Goal: Check status: Check status

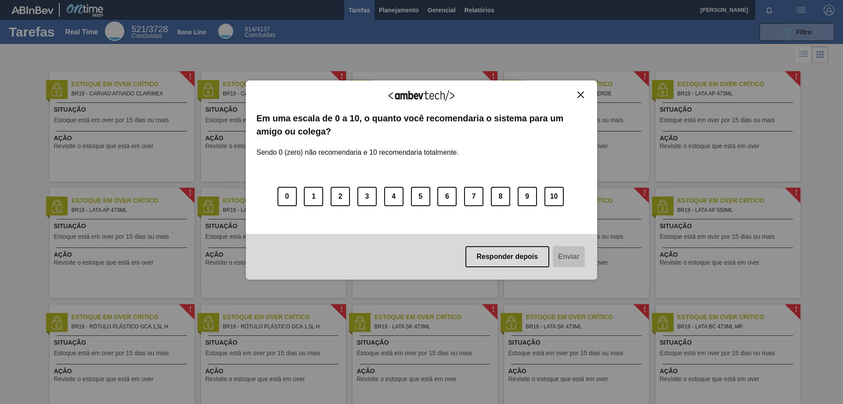
click at [582, 94] on img "Close" at bounding box center [581, 94] width 7 height 7
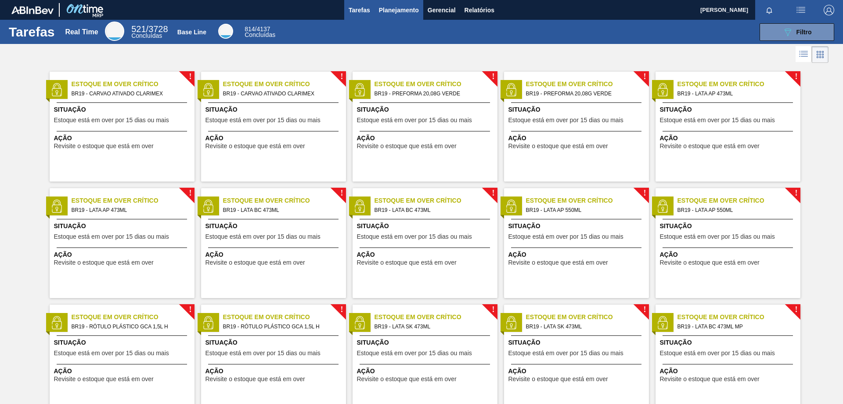
click at [407, 11] on span "Planejamento" at bounding box center [399, 10] width 40 height 11
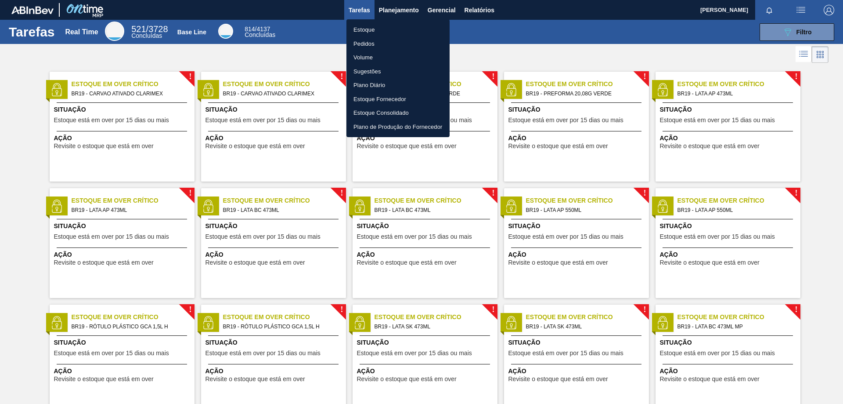
click at [363, 33] on li "Estoque" at bounding box center [398, 30] width 103 height 14
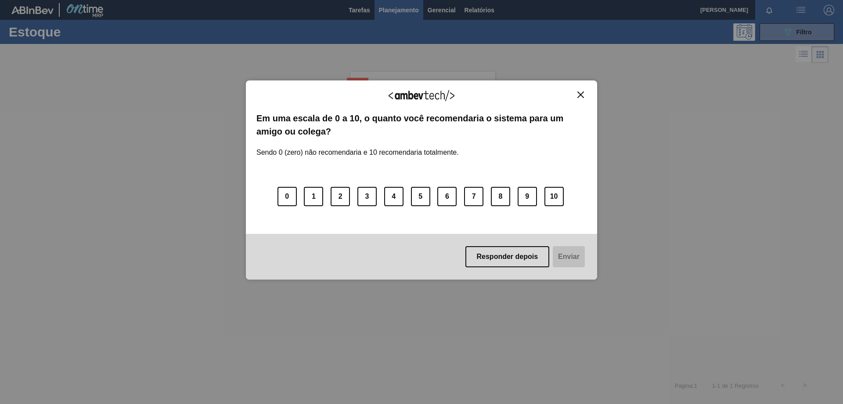
click at [580, 92] on img "Close" at bounding box center [581, 94] width 7 height 7
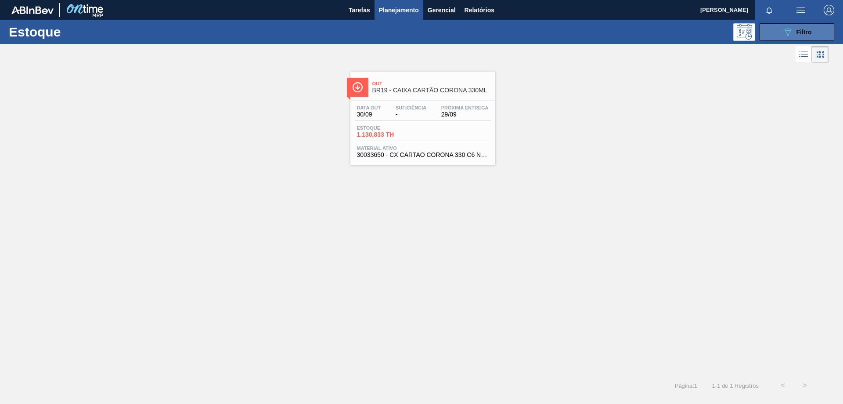
click at [771, 34] on button "089F7B8B-B2A5-4AFE-B5C0-19BA573D28AC Filtro" at bounding box center [797, 32] width 75 height 18
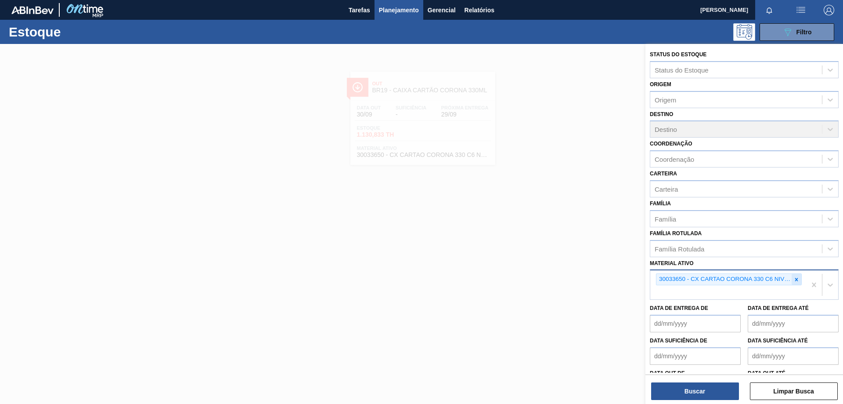
click at [798, 280] on icon at bounding box center [797, 279] width 6 height 6
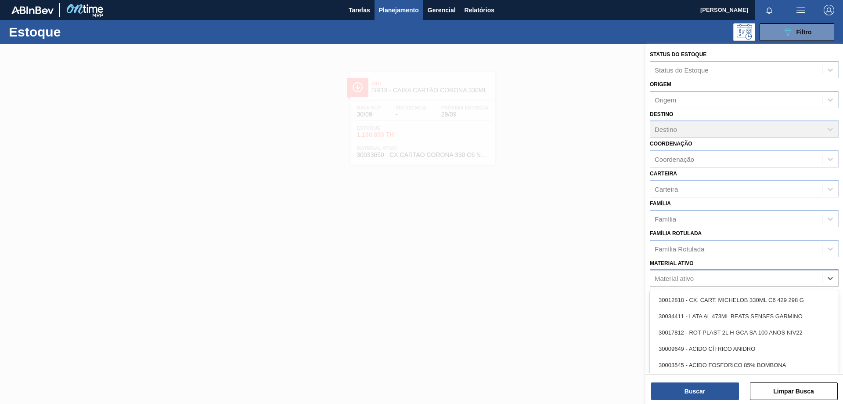
click at [712, 278] on div "Material ativo" at bounding box center [737, 278] width 172 height 13
paste ativo "30002293"
type ativo "30002293"
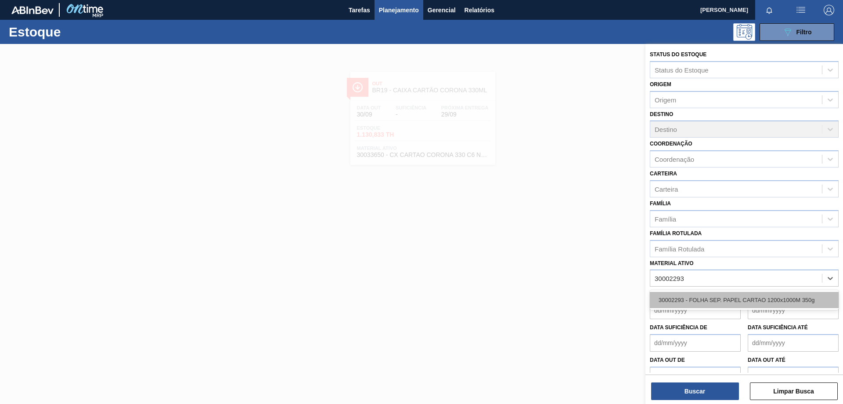
click at [702, 299] on div "30002293 - FOLHA SEP. PAPEL CARTAO 1200x1000M 350g" at bounding box center [744, 300] width 189 height 16
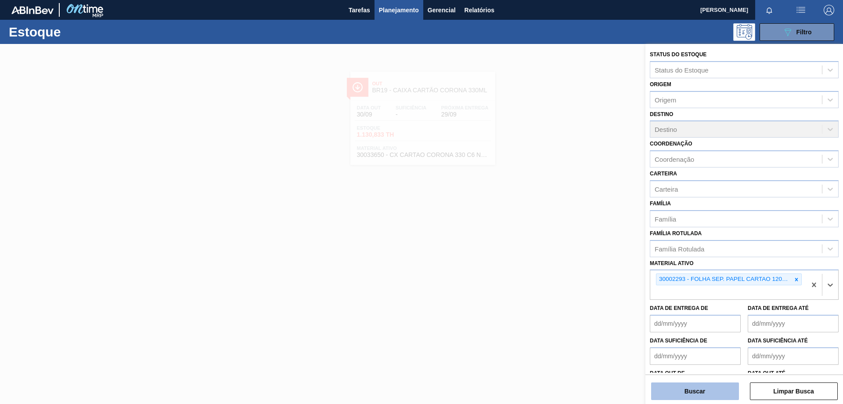
click at [692, 390] on button "Buscar" at bounding box center [695, 391] width 88 height 18
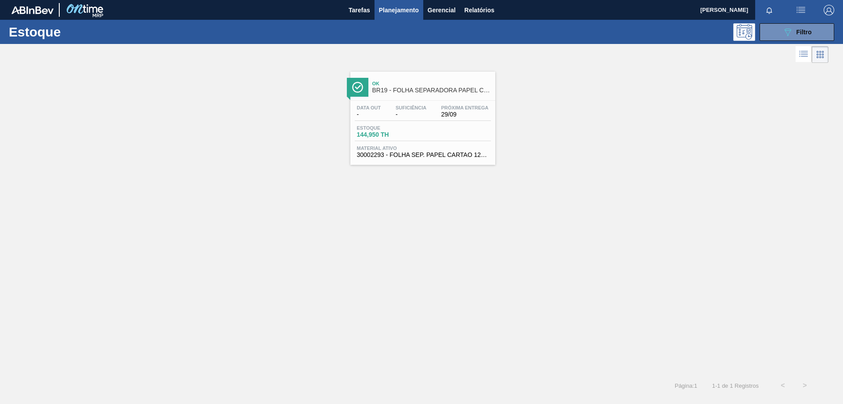
click at [405, 125] on span "Estoque" at bounding box center [387, 127] width 61 height 5
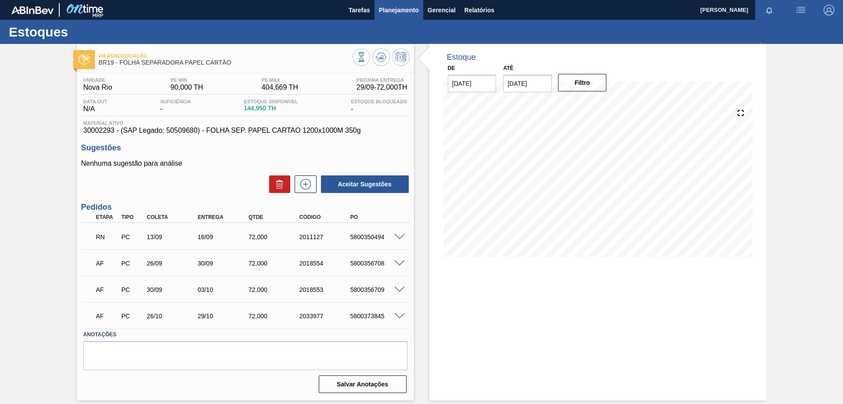
click at [399, 4] on button "Planejamento" at bounding box center [399, 10] width 49 height 20
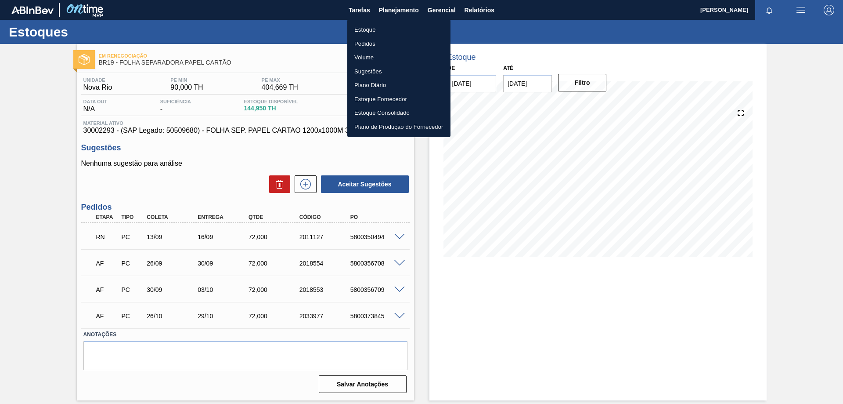
click at [379, 28] on li "Estoque" at bounding box center [398, 30] width 103 height 14
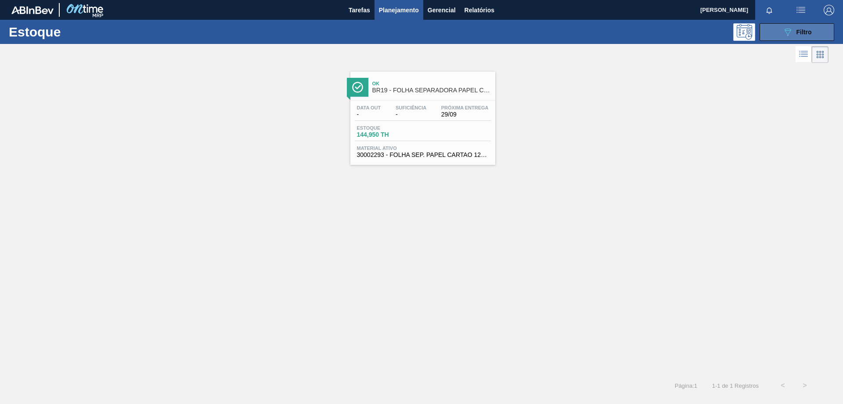
click at [784, 38] on button "089F7B8B-B2A5-4AFE-B5C0-19BA573D28AC Filtro" at bounding box center [797, 32] width 75 height 18
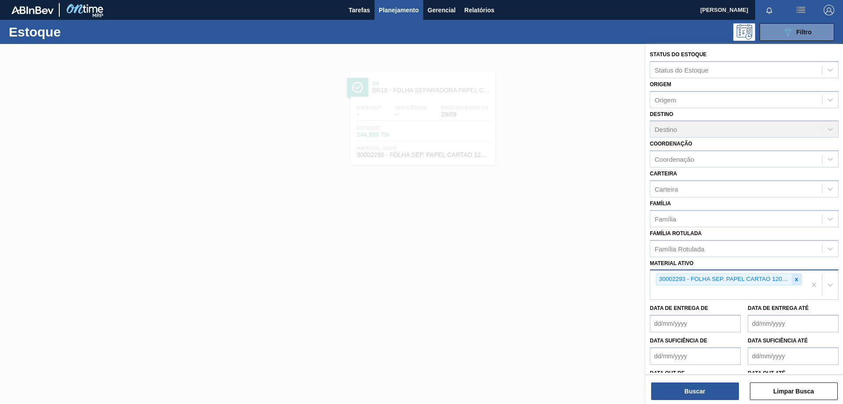
click at [794, 282] on icon at bounding box center [797, 279] width 6 height 6
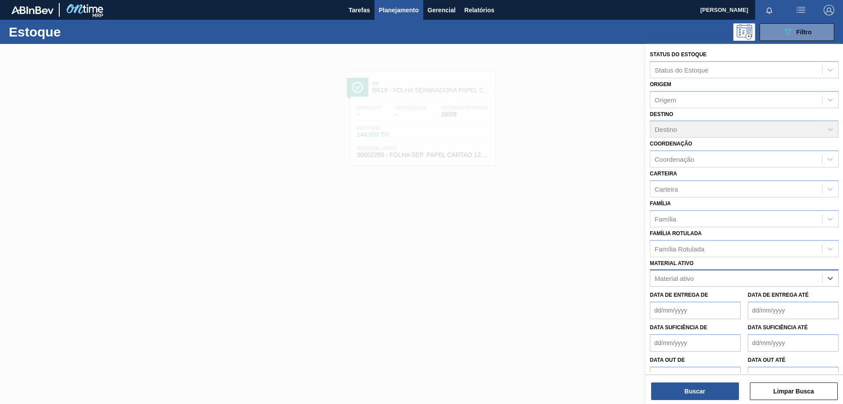
paste ativo "30003371"
type ativo "30003371"
click at [715, 299] on div "30003371 - FOLHA SEPARADORA 1.175 mm x 980 mm;" at bounding box center [744, 300] width 189 height 16
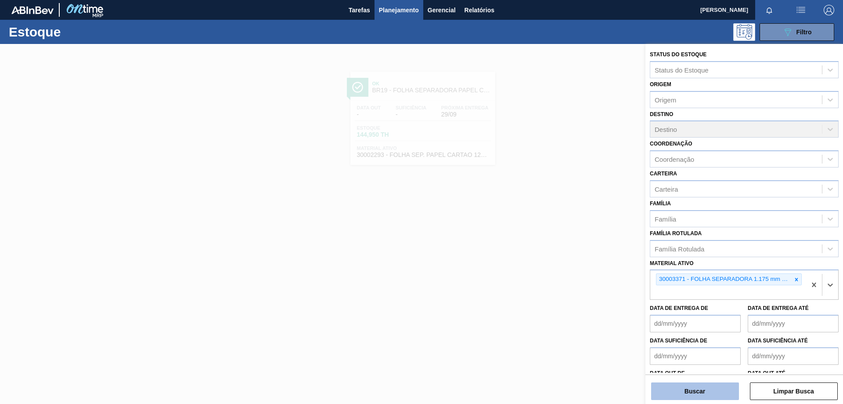
click at [683, 390] on button "Buscar" at bounding box center [695, 391] width 88 height 18
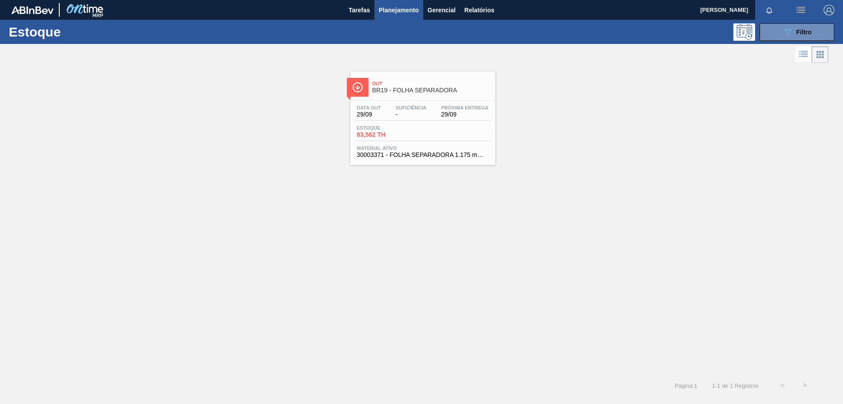
click at [370, 110] on span "Data out" at bounding box center [369, 107] width 24 height 5
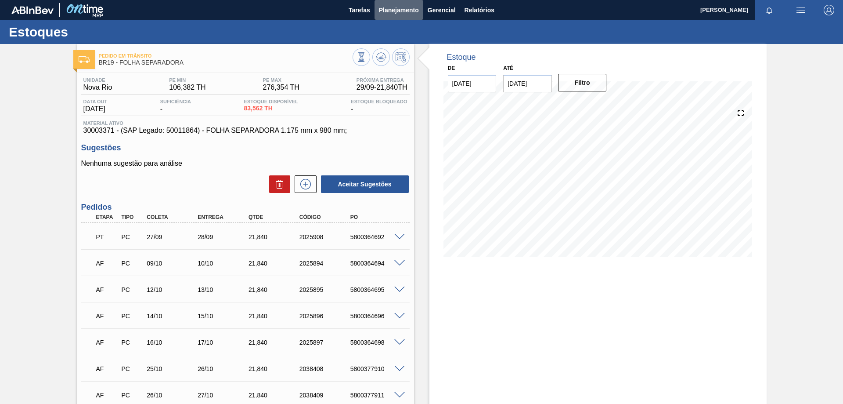
drag, startPoint x: 388, startPoint y: 7, endPoint x: 383, endPoint y: 25, distance: 18.6
click at [388, 8] on span "Planejamento" at bounding box center [399, 10] width 40 height 11
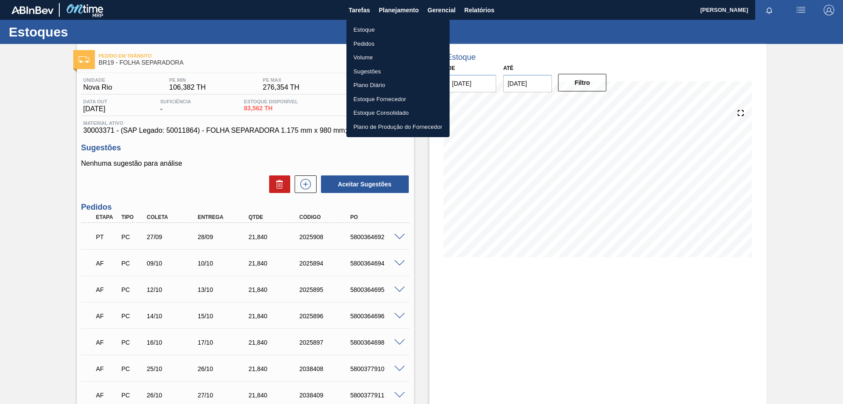
click at [373, 26] on li "Estoque" at bounding box center [398, 30] width 103 height 14
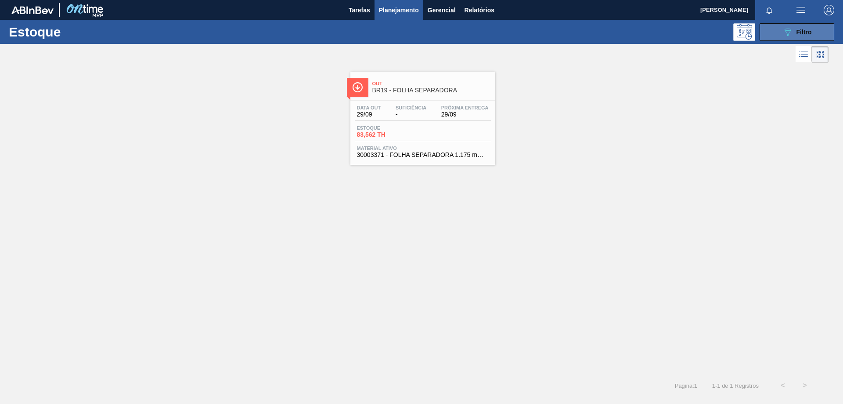
click at [788, 37] on icon "089F7B8B-B2A5-4AFE-B5C0-19BA573D28AC" at bounding box center [788, 32] width 11 height 11
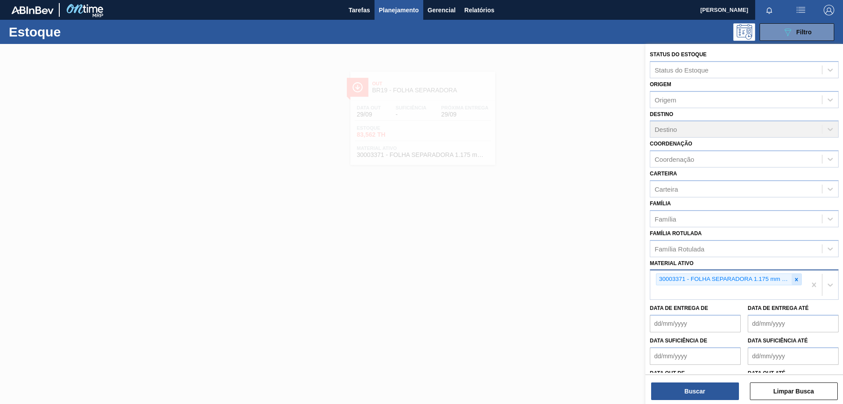
click at [794, 280] on icon at bounding box center [797, 279] width 6 height 6
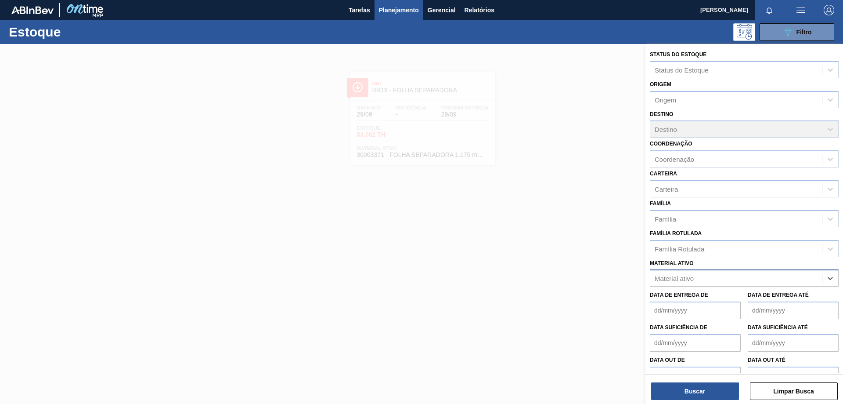
paste ativo "30002598"
type ativo "30002598"
click at [715, 300] on div "30002598 - FOIL [DATE] IN65" at bounding box center [744, 300] width 189 height 16
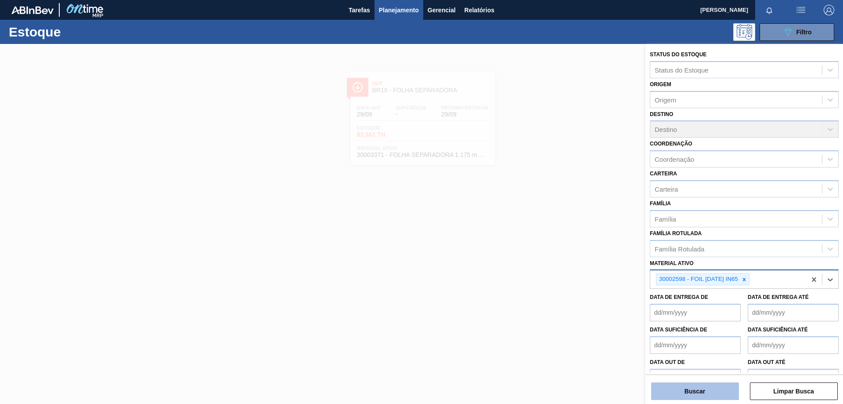
click at [680, 394] on button "Buscar" at bounding box center [695, 391] width 88 height 18
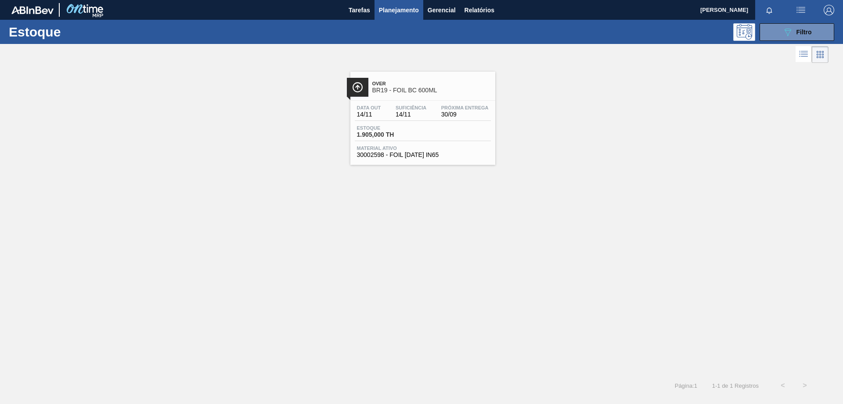
click at [397, 119] on div "Data [DATE] Suficiência 14/11 Próxima Entrega 30/09" at bounding box center [423, 113] width 136 height 16
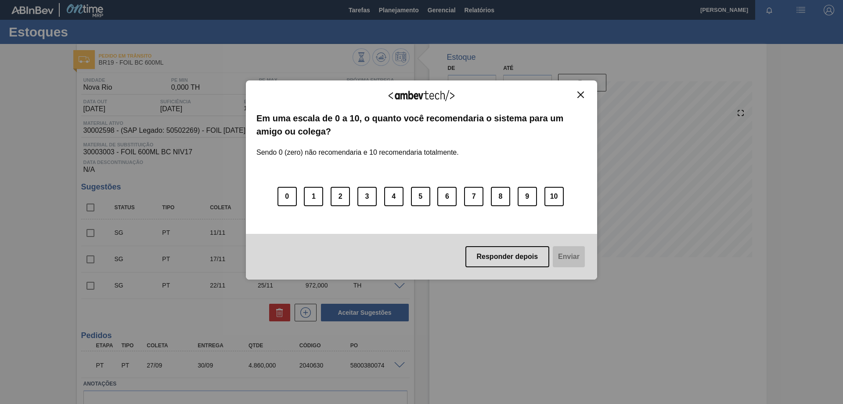
click at [582, 96] on img "Close" at bounding box center [581, 94] width 7 height 7
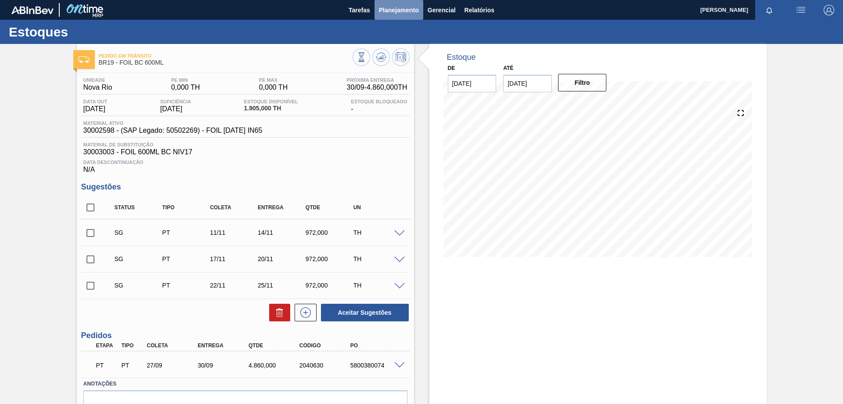
click at [406, 12] on span "Planejamento" at bounding box center [399, 10] width 40 height 11
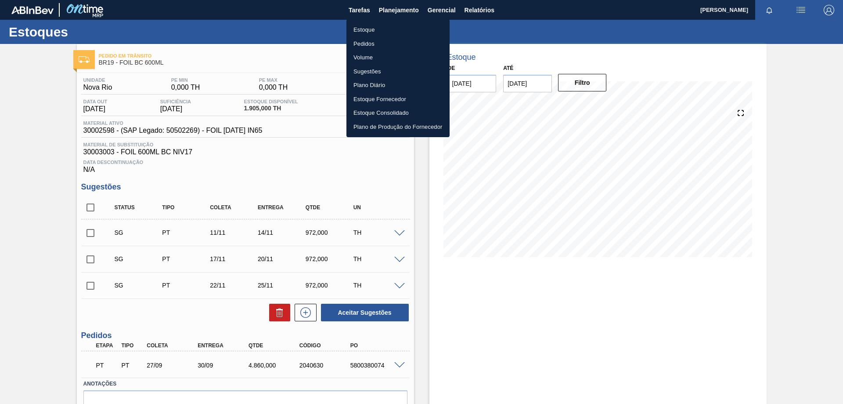
click at [374, 26] on li "Estoque" at bounding box center [398, 30] width 103 height 14
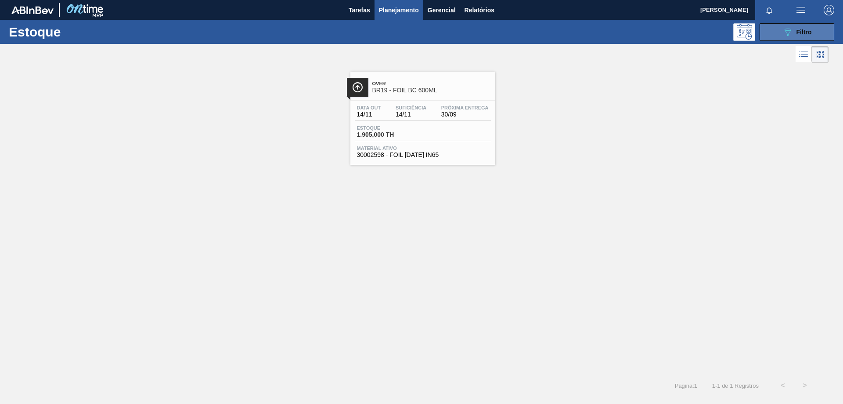
click at [770, 30] on button "089F7B8B-B2A5-4AFE-B5C0-19BA573D28AC Filtro" at bounding box center [797, 32] width 75 height 18
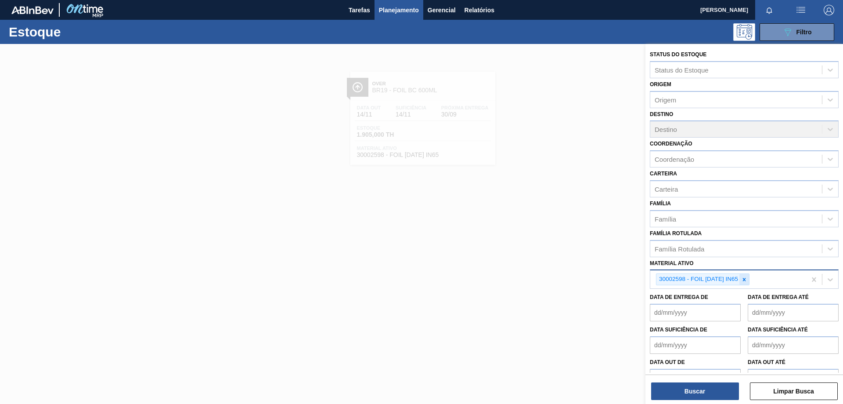
click at [745, 280] on icon at bounding box center [744, 279] width 3 height 3
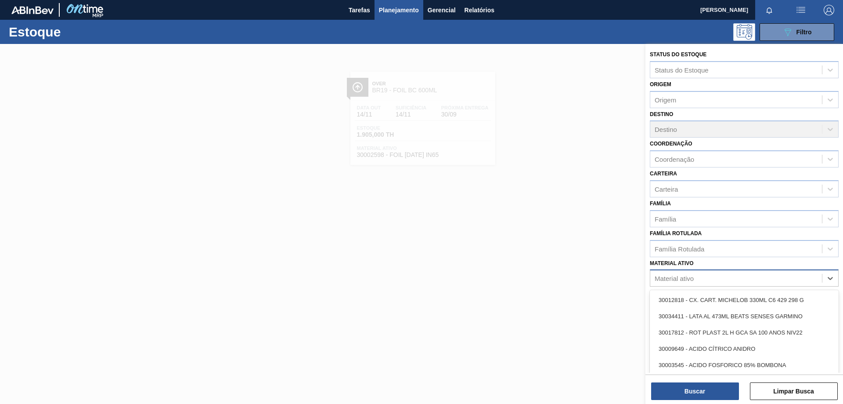
click at [722, 280] on div "Material ativo" at bounding box center [737, 278] width 172 height 13
paste ativo "30004808"
type ativo "30004808"
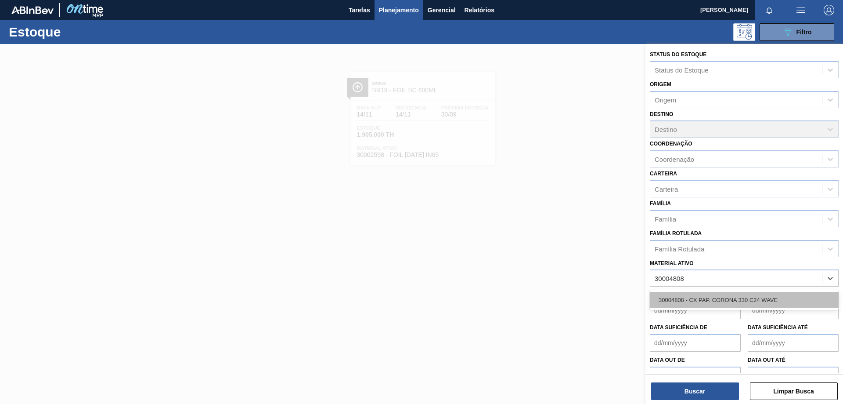
click at [712, 299] on div "30004808 - CX PAP. CORONA 330 C24 WAVE" at bounding box center [744, 300] width 189 height 16
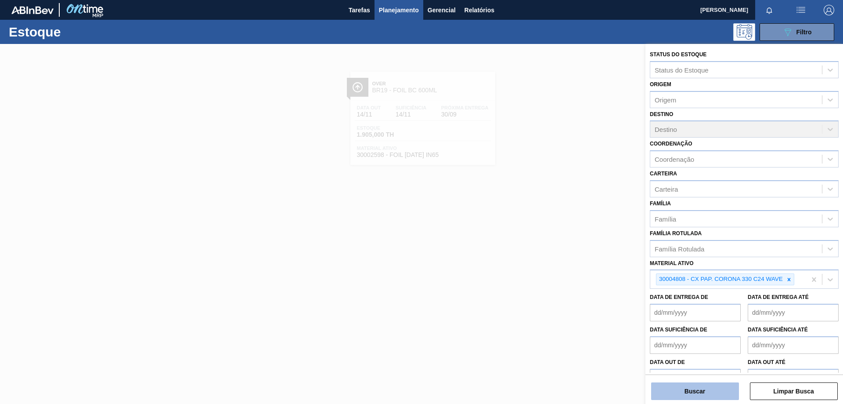
click at [690, 387] on button "Buscar" at bounding box center [695, 391] width 88 height 18
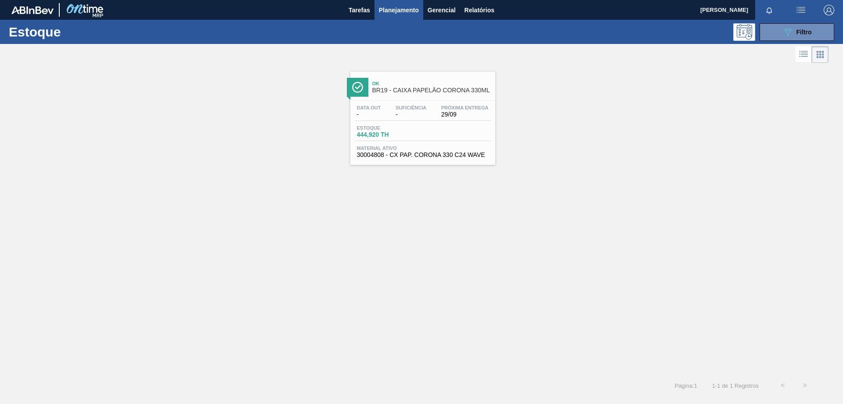
click at [401, 111] on span "-" at bounding box center [411, 114] width 31 height 7
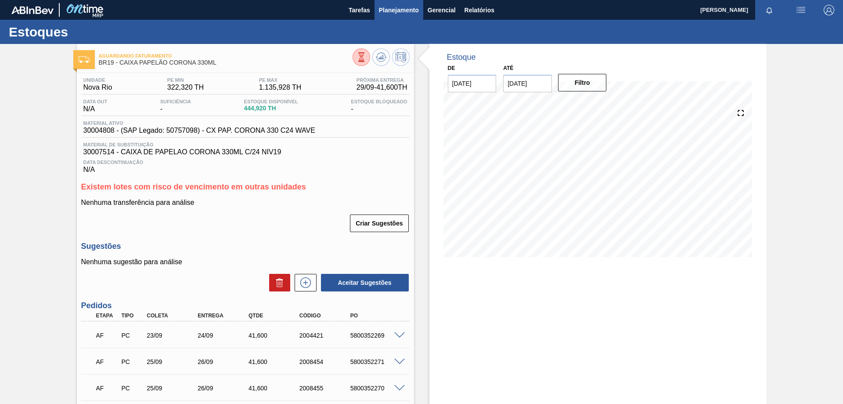
click at [401, 12] on span "Planejamento" at bounding box center [399, 10] width 40 height 11
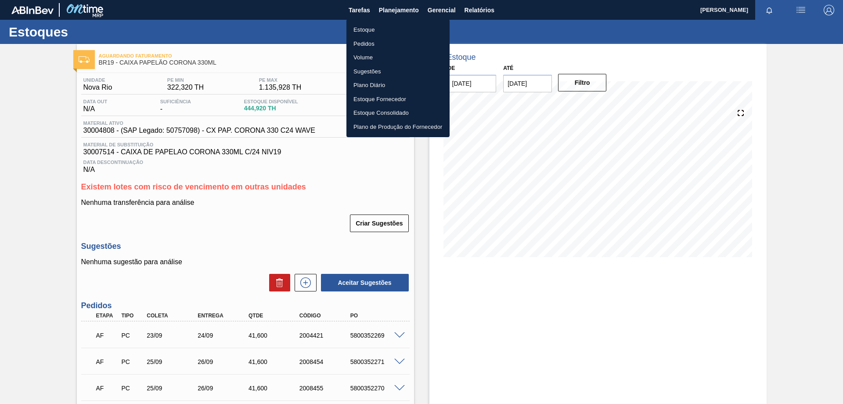
click at [365, 31] on li "Estoque" at bounding box center [398, 30] width 103 height 14
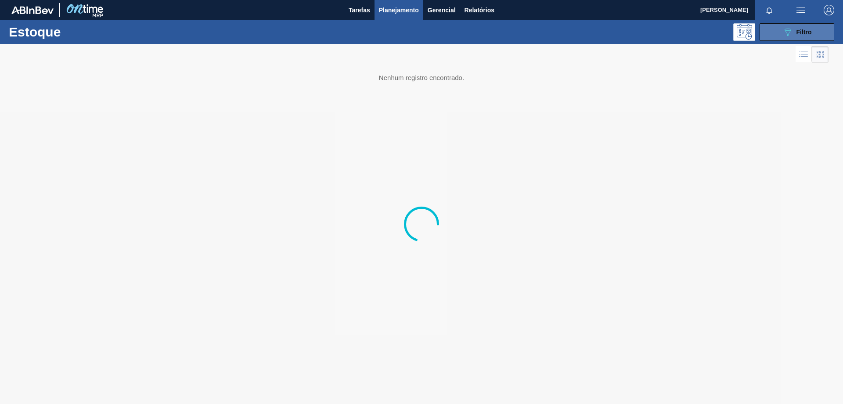
click at [798, 32] on span "Filtro" at bounding box center [804, 32] width 15 height 7
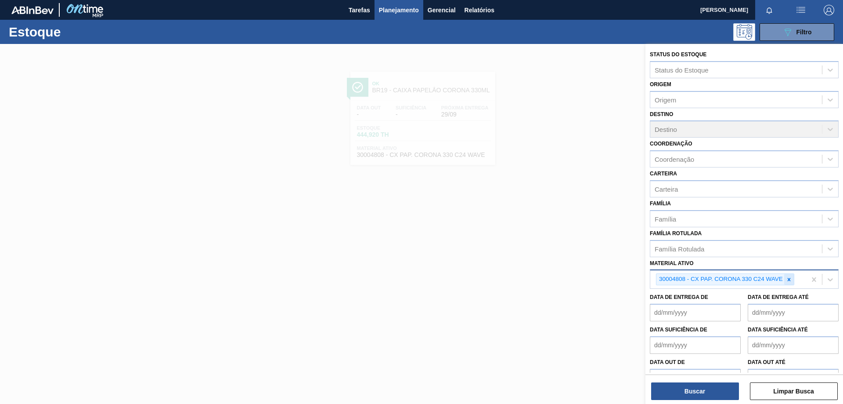
click at [788, 279] on icon at bounding box center [789, 279] width 6 height 6
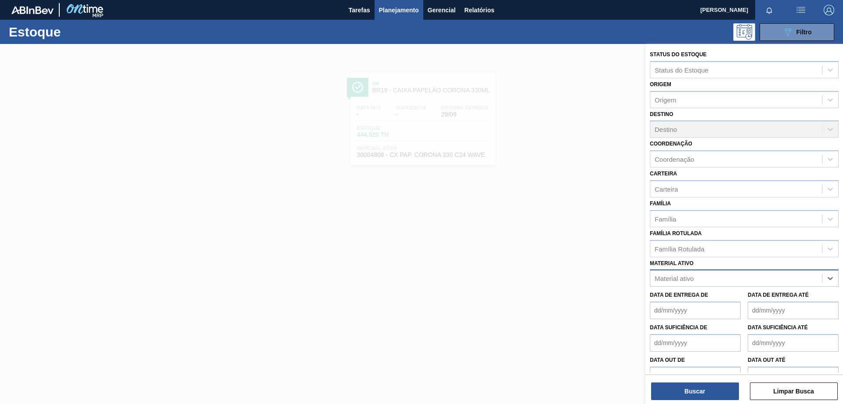
paste ativo "30003071"
type ativo "30003071"
click at [722, 305] on div "30003071 - FILME CONT LISO 800X60 MICRAS" at bounding box center [744, 300] width 189 height 16
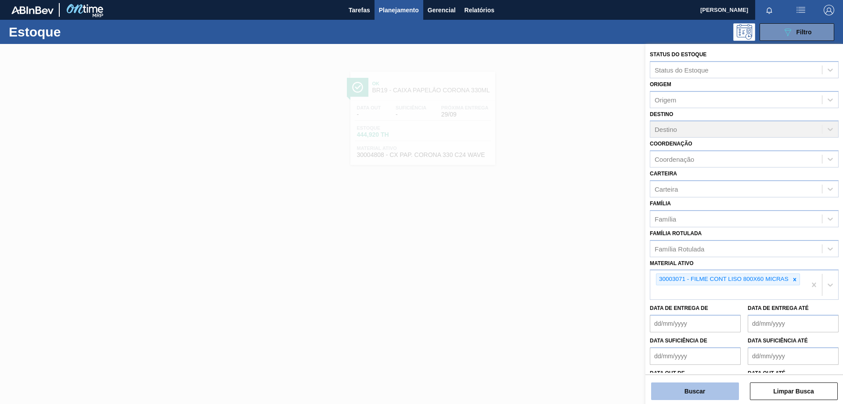
click at [691, 387] on button "Buscar" at bounding box center [695, 391] width 88 height 18
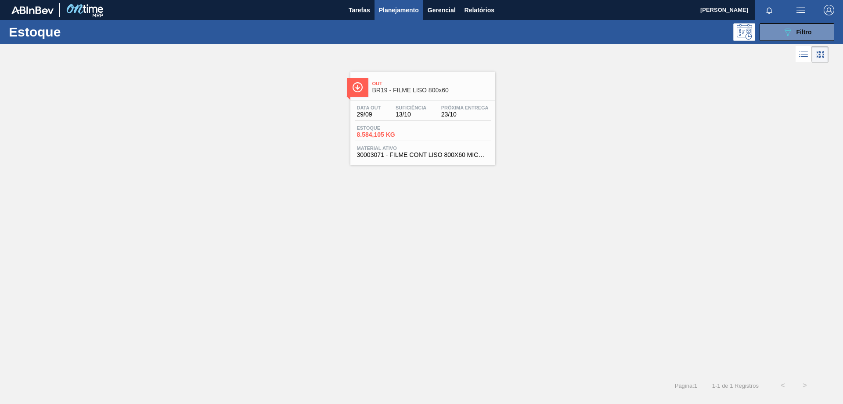
click at [423, 122] on div "Data [DATE] Suficiência 13/10 Próxima Entrega 23/10 Estoque 8.584,105 KG Materi…" at bounding box center [423, 131] width 145 height 60
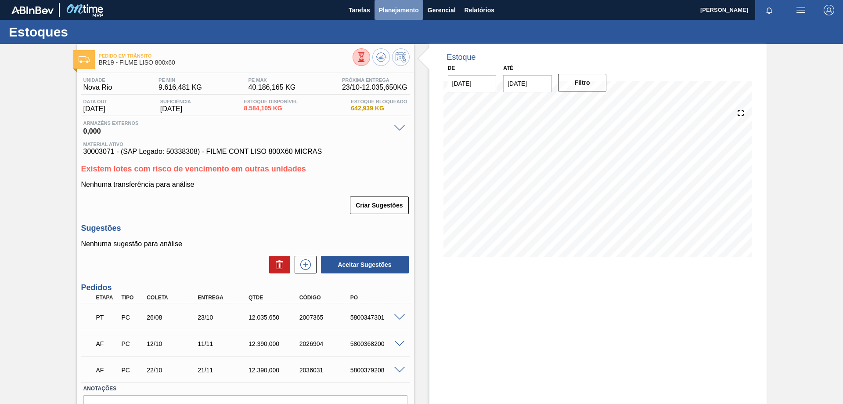
click at [403, 18] on button "Planejamento" at bounding box center [399, 10] width 49 height 20
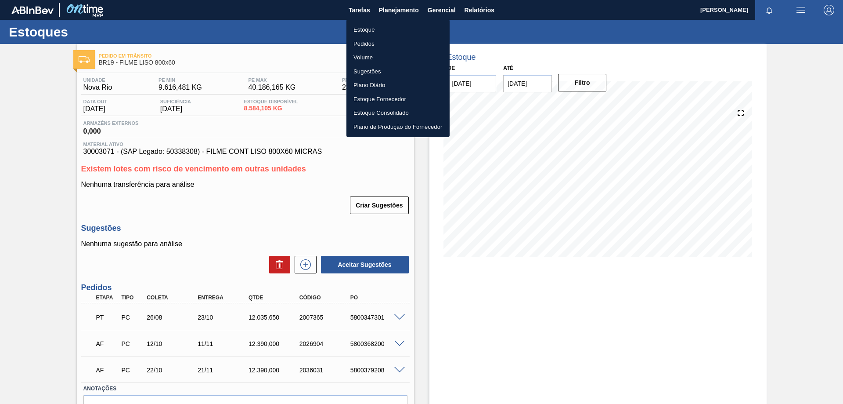
click at [373, 28] on li "Estoque" at bounding box center [398, 30] width 103 height 14
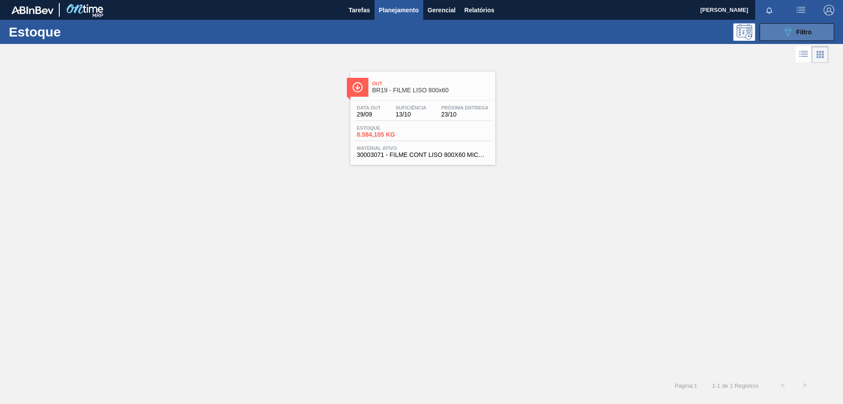
click at [776, 37] on button "089F7B8B-B2A5-4AFE-B5C0-19BA573D28AC Filtro" at bounding box center [797, 32] width 75 height 18
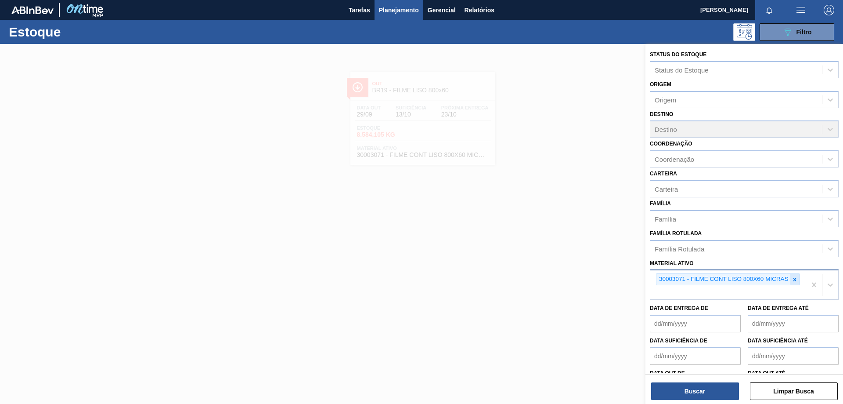
click at [797, 277] on icon at bounding box center [795, 279] width 6 height 6
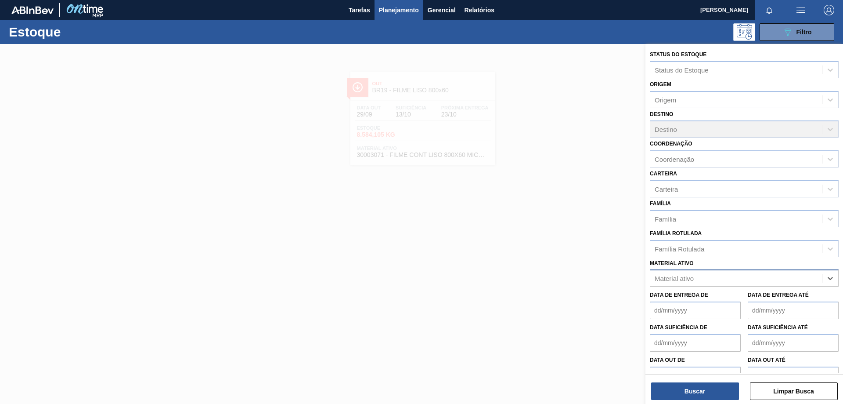
paste ativo "30007970"
type ativo "30007970"
click at [748, 296] on div "30007970 - TAMPA AL AUTO CDL DOURADA CANPACK" at bounding box center [744, 300] width 189 height 16
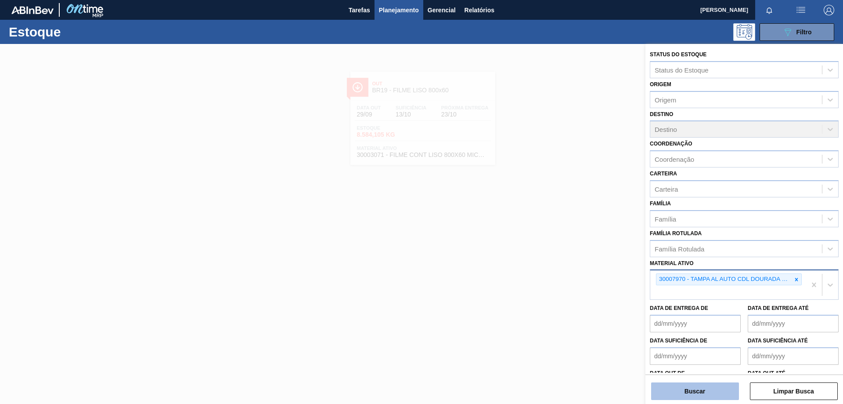
click at [694, 388] on button "Buscar" at bounding box center [695, 391] width 88 height 18
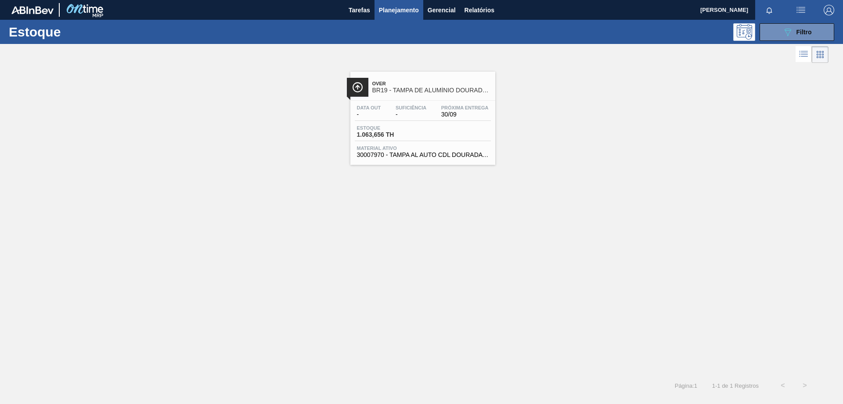
click at [406, 110] on span "Suficiência" at bounding box center [411, 107] width 31 height 5
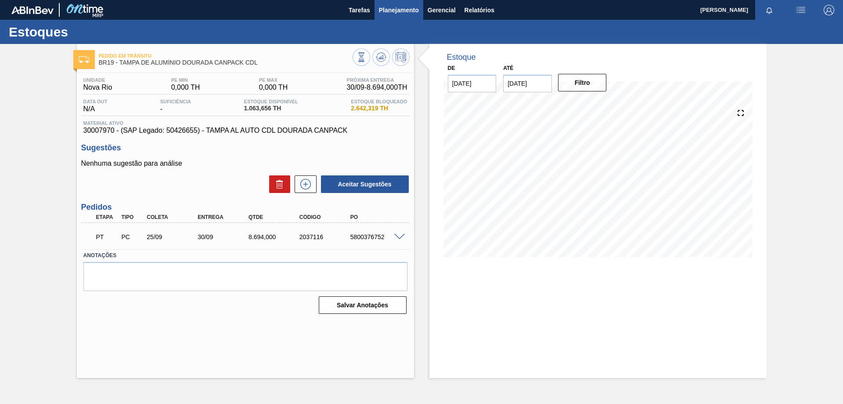
click at [397, 11] on span "Planejamento" at bounding box center [399, 10] width 40 height 11
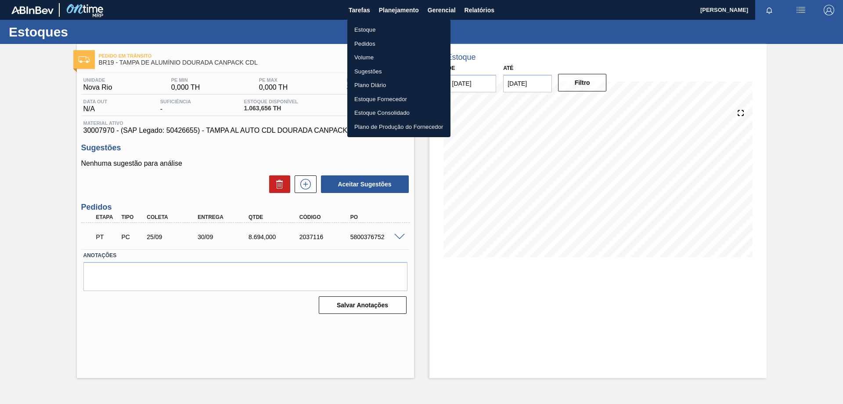
click at [370, 30] on li "Estoque" at bounding box center [398, 30] width 103 height 14
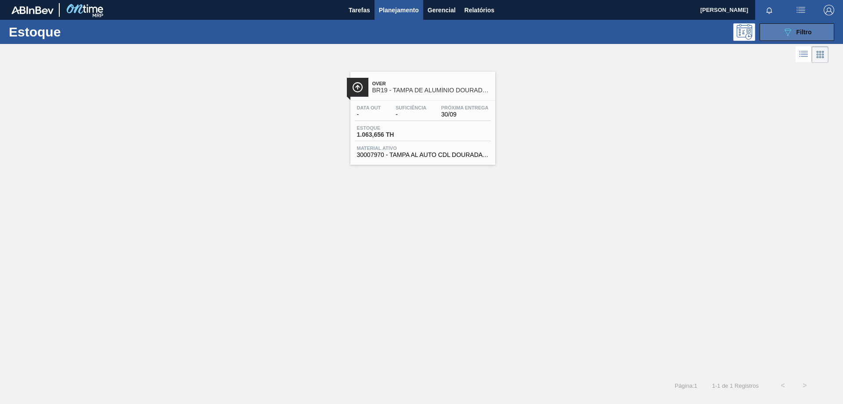
click at [779, 35] on button "089F7B8B-B2A5-4AFE-B5C0-19BA573D28AC Filtro" at bounding box center [797, 32] width 75 height 18
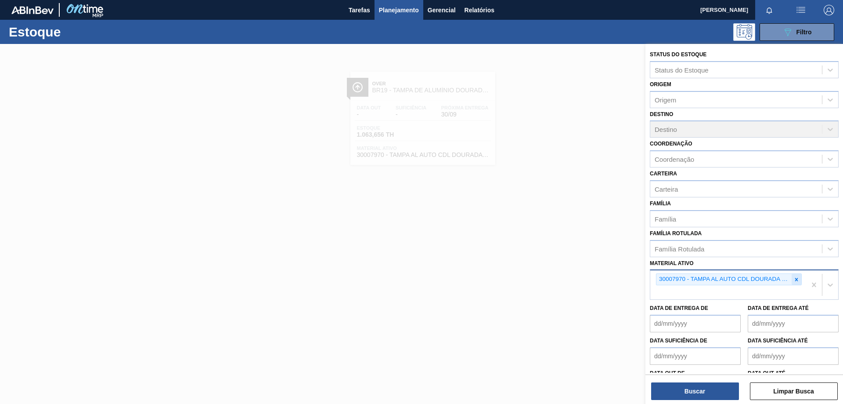
click at [796, 282] on icon at bounding box center [797, 279] width 6 height 6
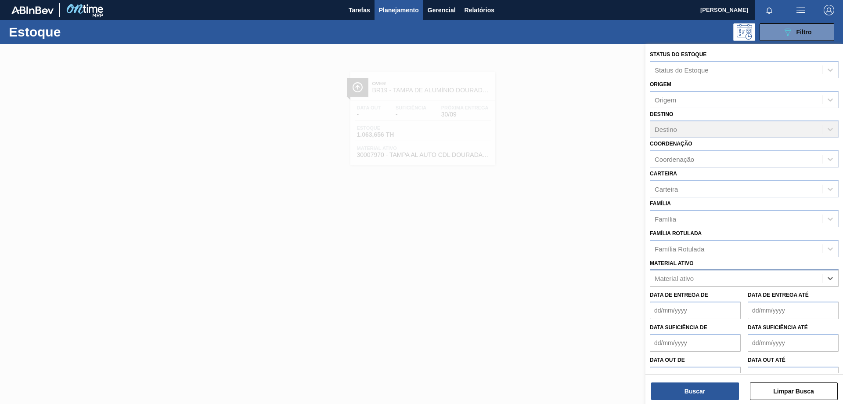
paste ativo "30007969"
type ativo "30007969"
click at [758, 297] on div "30007969 - TAMPA AL AUTO CDL PRATA CANPACK" at bounding box center [744, 300] width 189 height 16
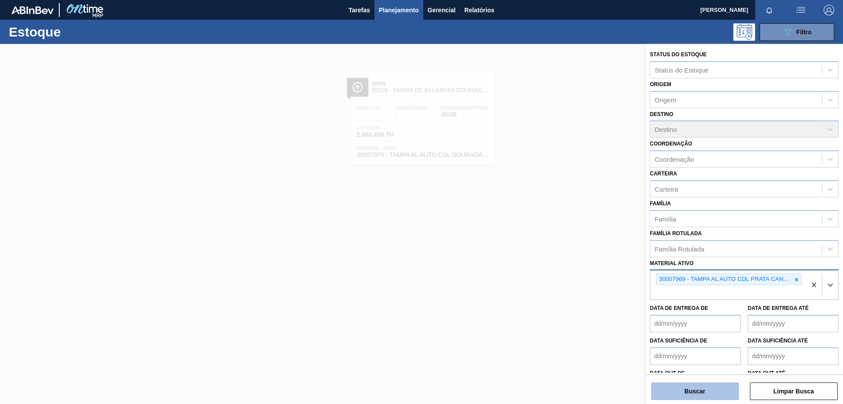
click at [691, 392] on button "Buscar" at bounding box center [695, 391] width 88 height 18
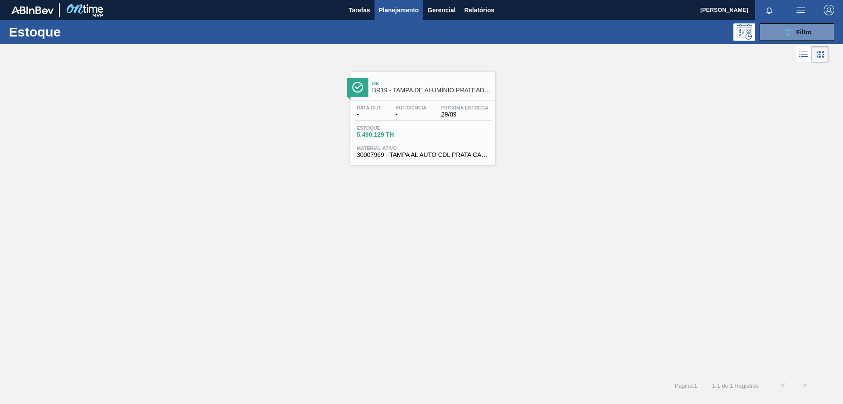
click at [423, 105] on span "Suficiência" at bounding box center [411, 107] width 31 height 5
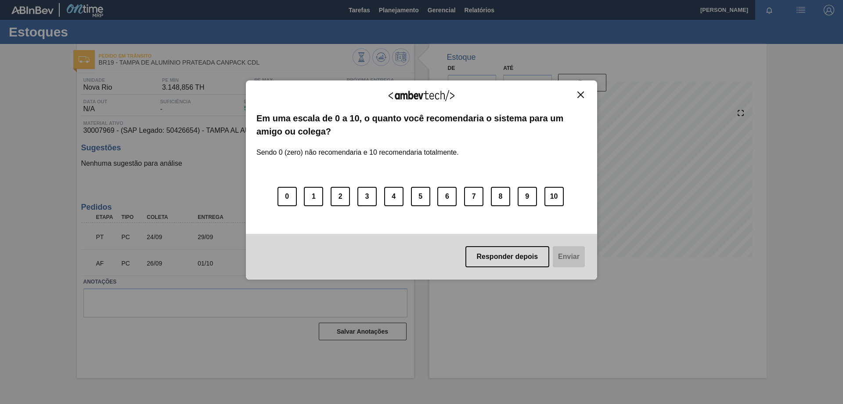
click at [580, 92] on img "Close" at bounding box center [581, 94] width 7 height 7
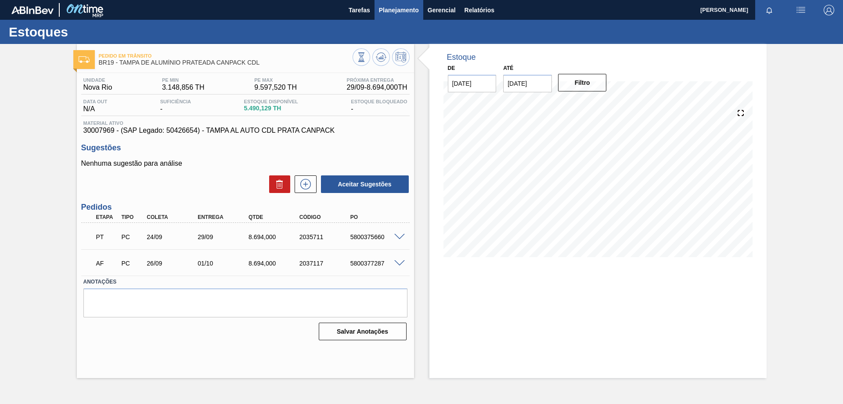
click at [394, 16] on button "Planejamento" at bounding box center [399, 10] width 49 height 20
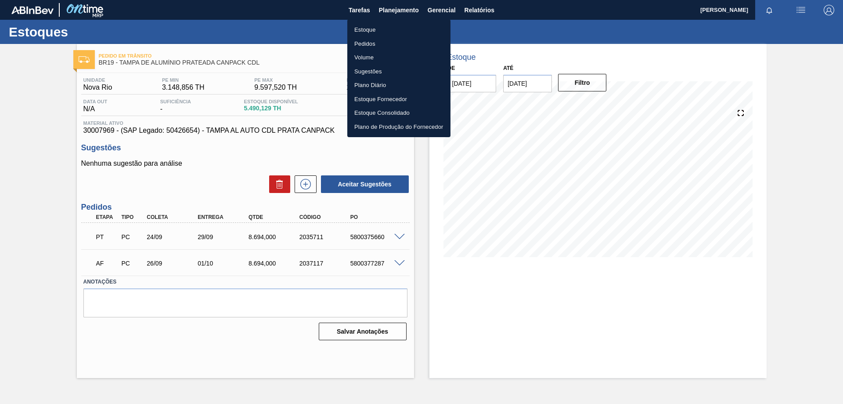
click at [359, 30] on li "Estoque" at bounding box center [398, 30] width 103 height 14
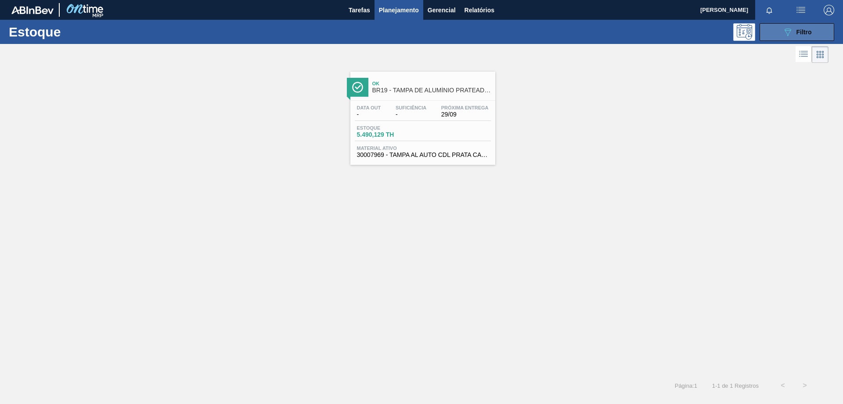
click at [797, 33] on span "Filtro" at bounding box center [804, 32] width 15 height 7
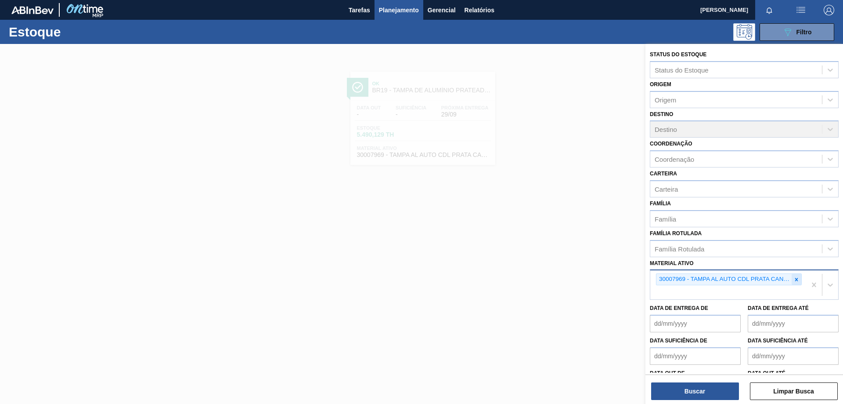
click at [796, 281] on icon at bounding box center [797, 279] width 6 height 6
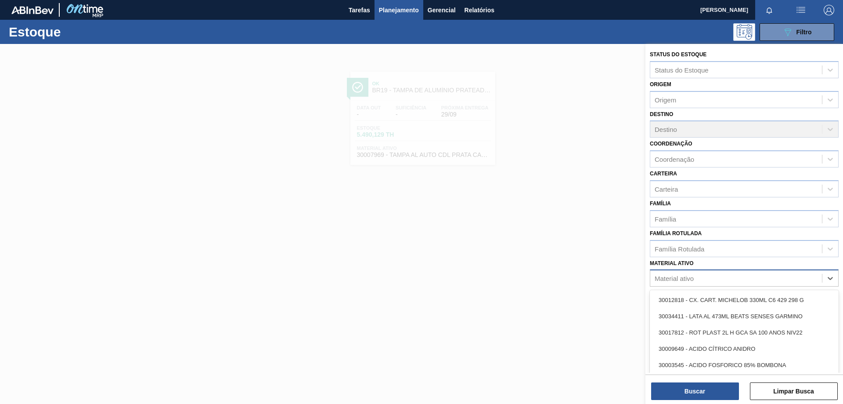
click at [718, 278] on div "Material ativo" at bounding box center [737, 278] width 172 height 13
paste ativo "30033934"
type ativo "30033934"
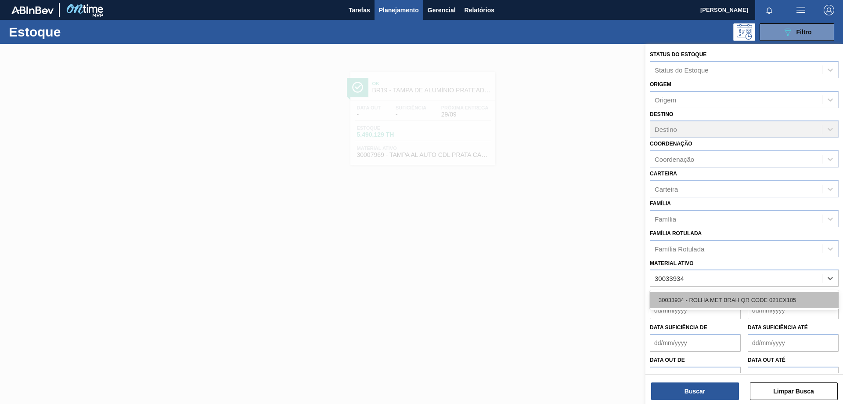
click at [706, 295] on div "30033934 - ROLHA MET BRAH QR CODE 021CX105" at bounding box center [744, 300] width 189 height 16
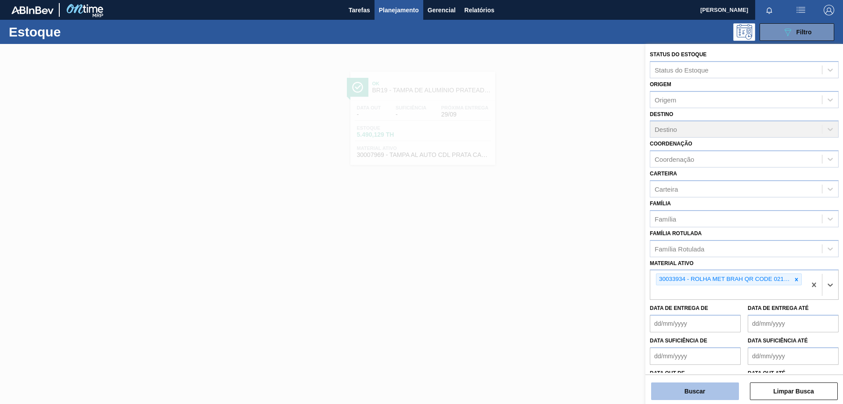
click at [694, 392] on button "Buscar" at bounding box center [695, 391] width 88 height 18
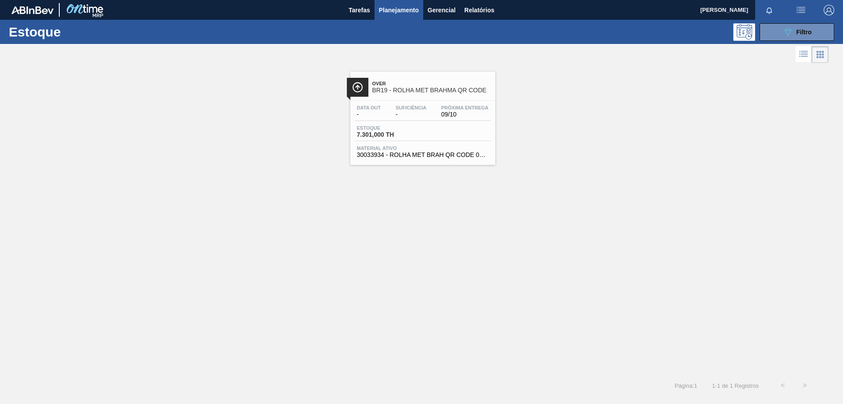
drag, startPoint x: 421, startPoint y: 104, endPoint x: 429, endPoint y: 82, distance: 23.8
click at [420, 104] on div "Data out - Suficiência - Próxima Entrega 09/10 Estoque 7.301,000 TH Material at…" at bounding box center [423, 131] width 145 height 60
